Goal: Answer question/provide support

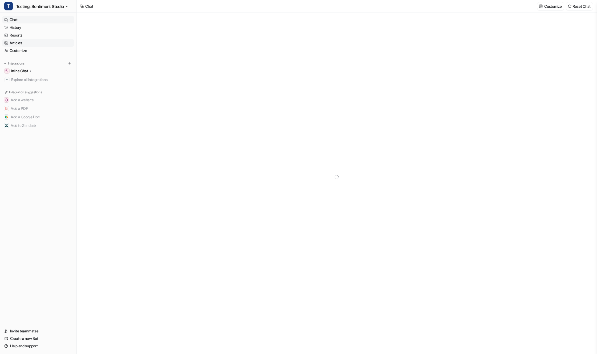
type textarea "**********"
click at [37, 6] on span "Testing: Sentiment Studio" at bounding box center [40, 6] width 48 height 7
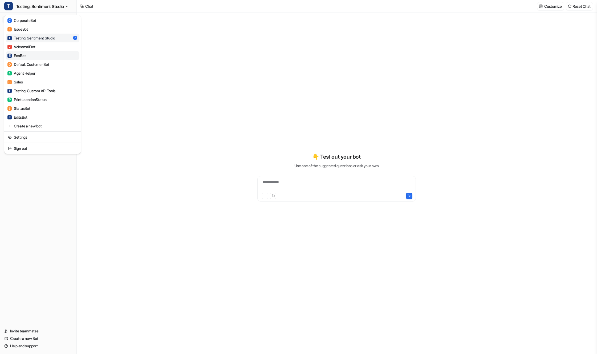
click at [52, 53] on link "E EcoBot" at bounding box center [43, 55] width 74 height 9
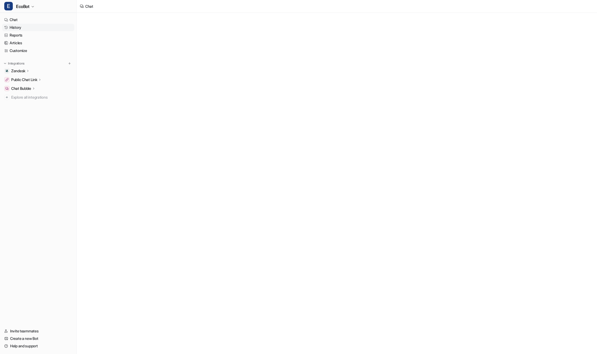
click at [43, 27] on link "History" at bounding box center [38, 27] width 72 height 7
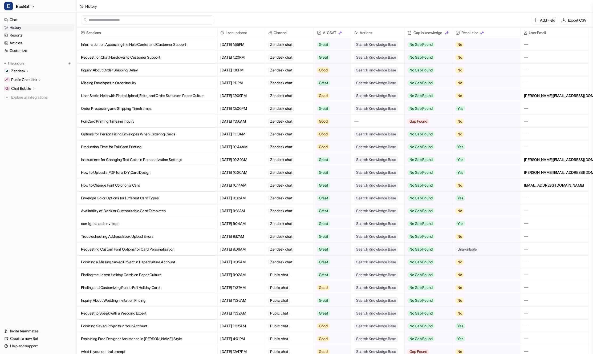
click at [184, 96] on p "User Seeks Help with Photo Upload, Edits, and Order Status on Paper Culture" at bounding box center [147, 95] width 132 height 13
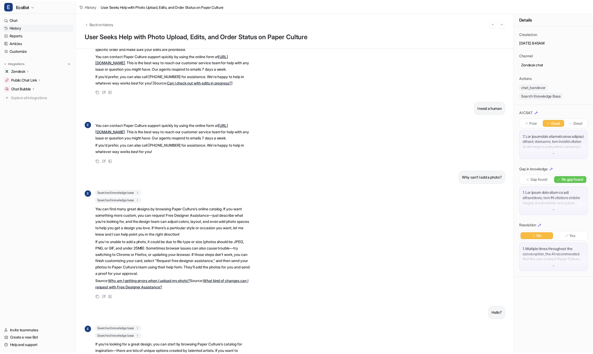
scroll to position [209, 0]
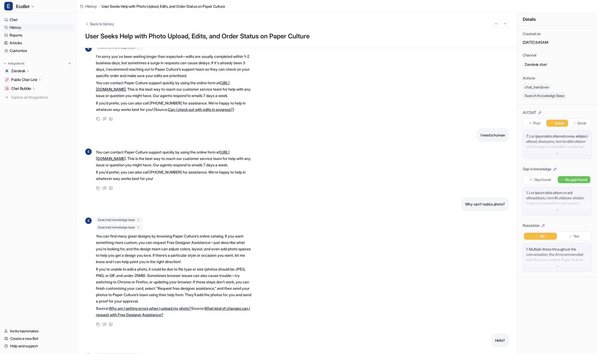
click at [108, 23] on span "Back to history" at bounding box center [102, 24] width 24 height 6
